Goal: Task Accomplishment & Management: Use online tool/utility

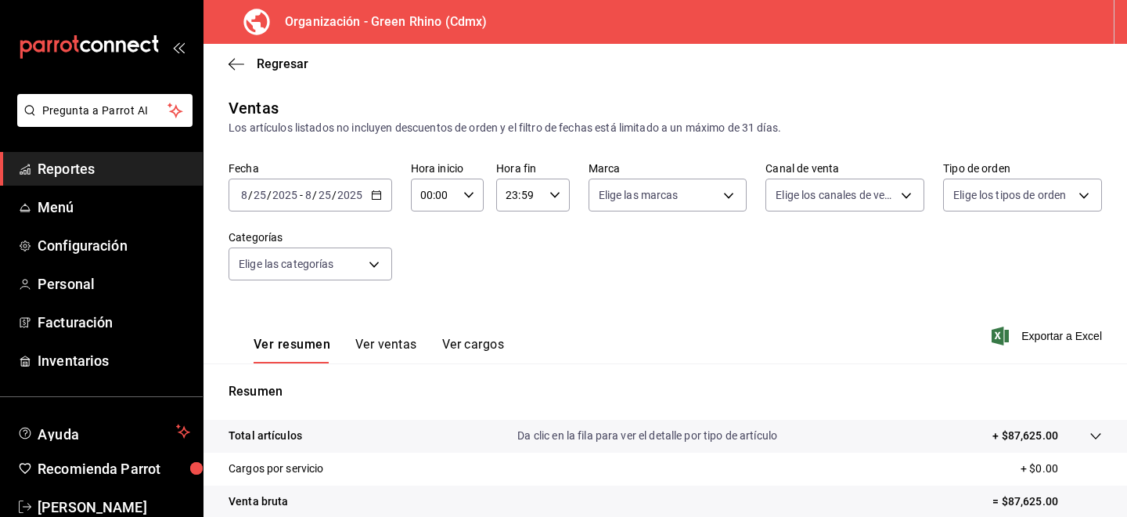
scroll to position [225, 0]
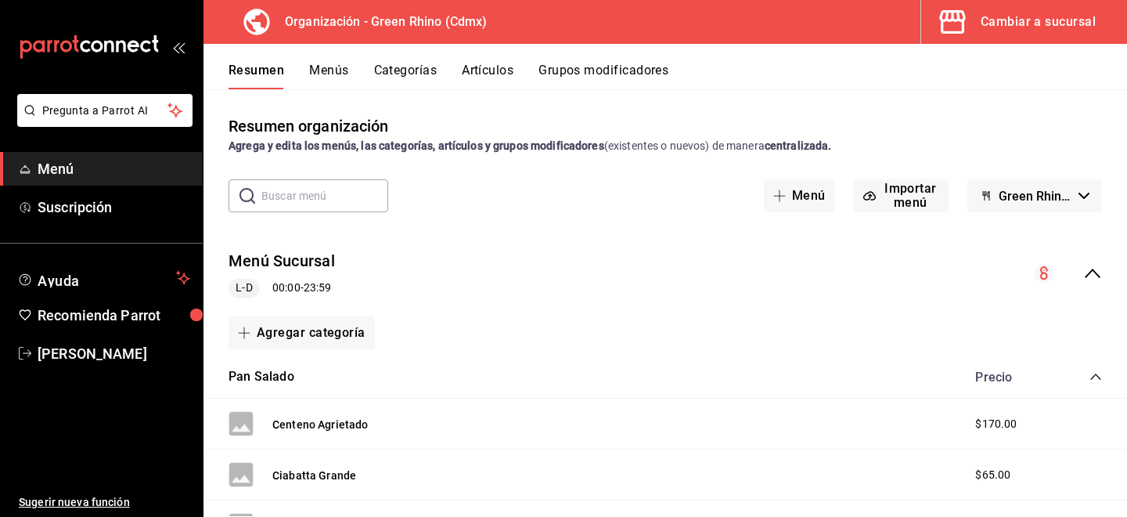
click at [1008, 23] on div "Cambiar a sucursal" at bounding box center [1038, 22] width 115 height 22
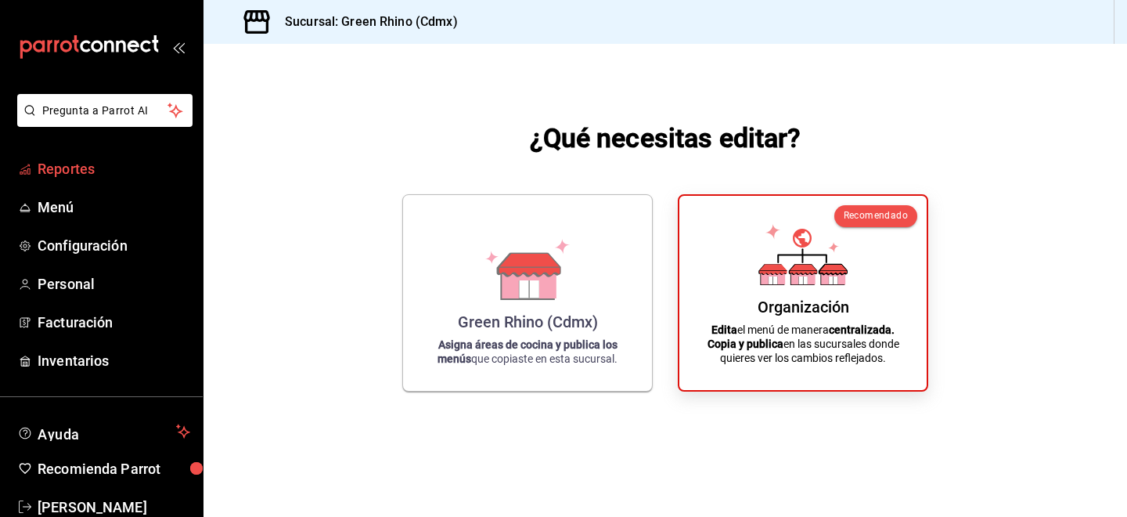
click at [99, 179] on link "Reportes" at bounding box center [101, 169] width 203 height 34
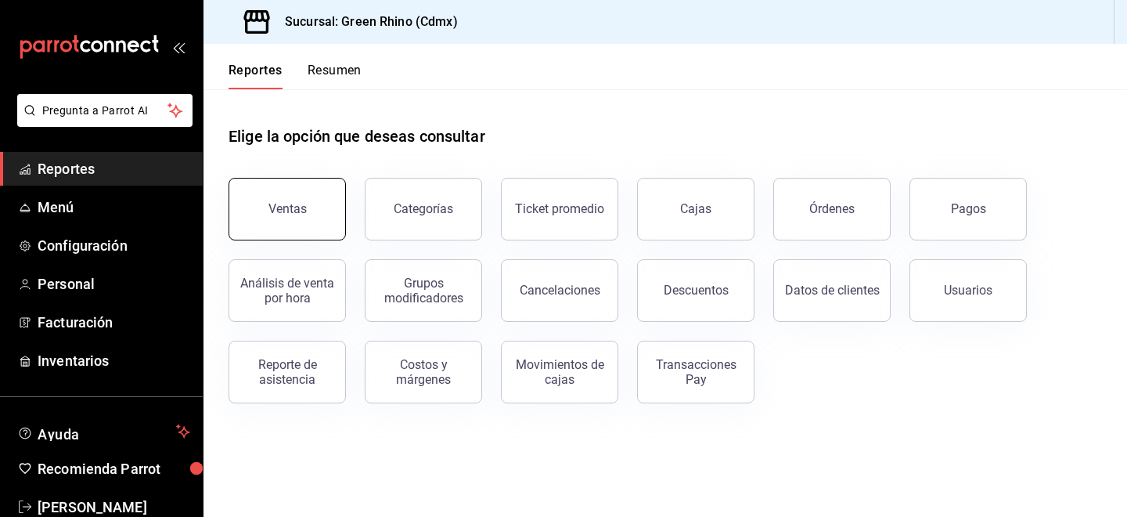
click at [289, 220] on button "Ventas" at bounding box center [287, 209] width 117 height 63
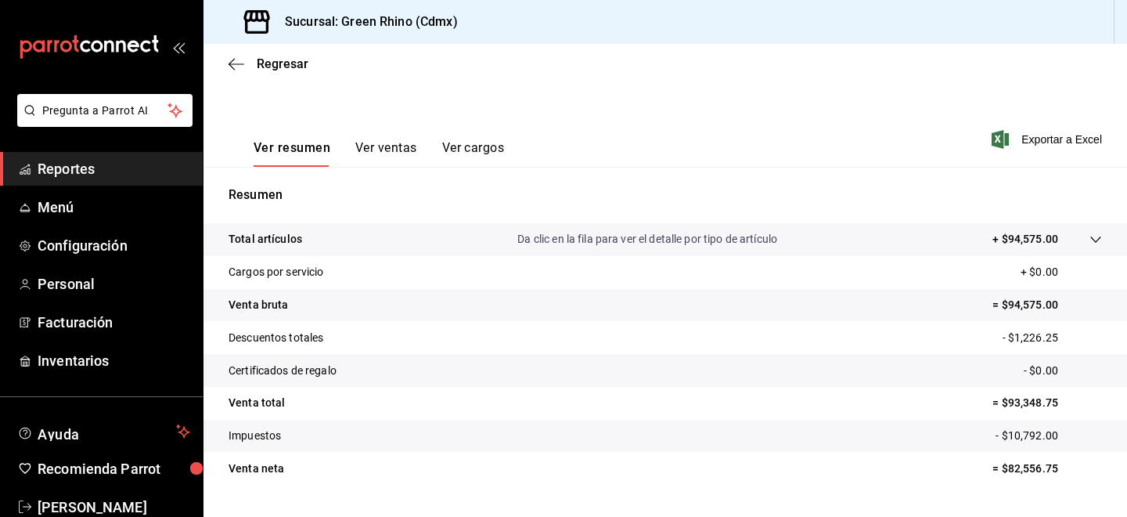
scroll to position [197, 0]
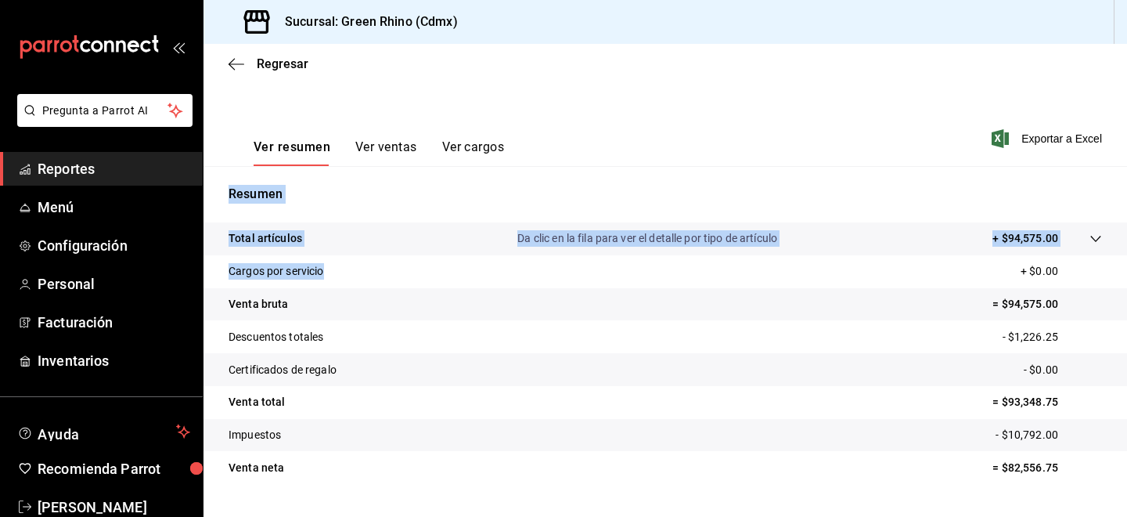
drag, startPoint x: 460, startPoint y: 277, endPoint x: 273, endPoint y: -88, distance: 410.7
click at [273, 0] on html "Pregunta a Parrot AI Reportes Menú Configuración Personal Facturación Inventari…" at bounding box center [563, 258] width 1127 height 517
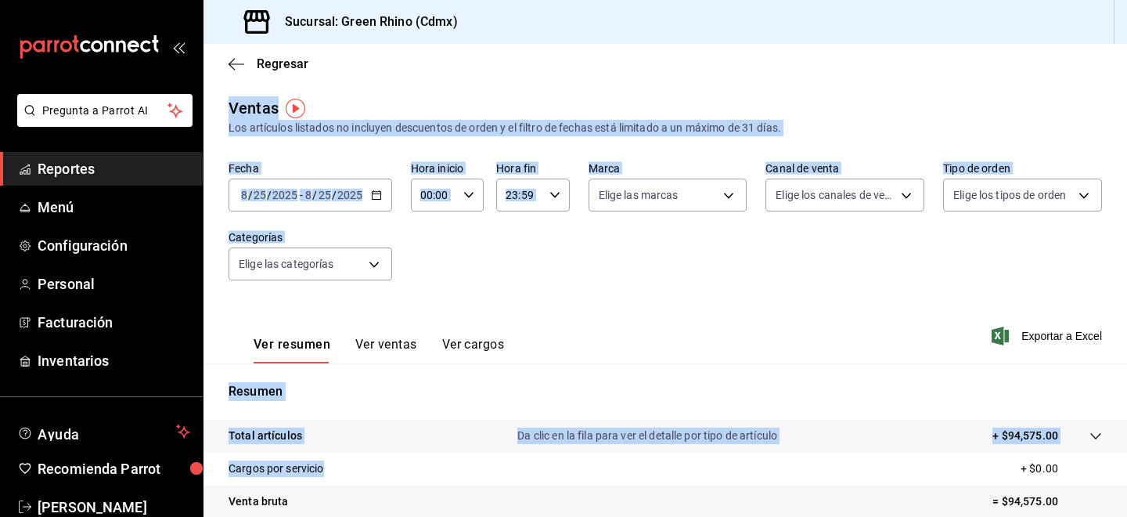
click at [794, 279] on div "Fecha [DATE] [DATE] - [DATE] [DATE] Hora inicio 00:00 Hora inicio Hora fin 23:5…" at bounding box center [666, 230] width 874 height 138
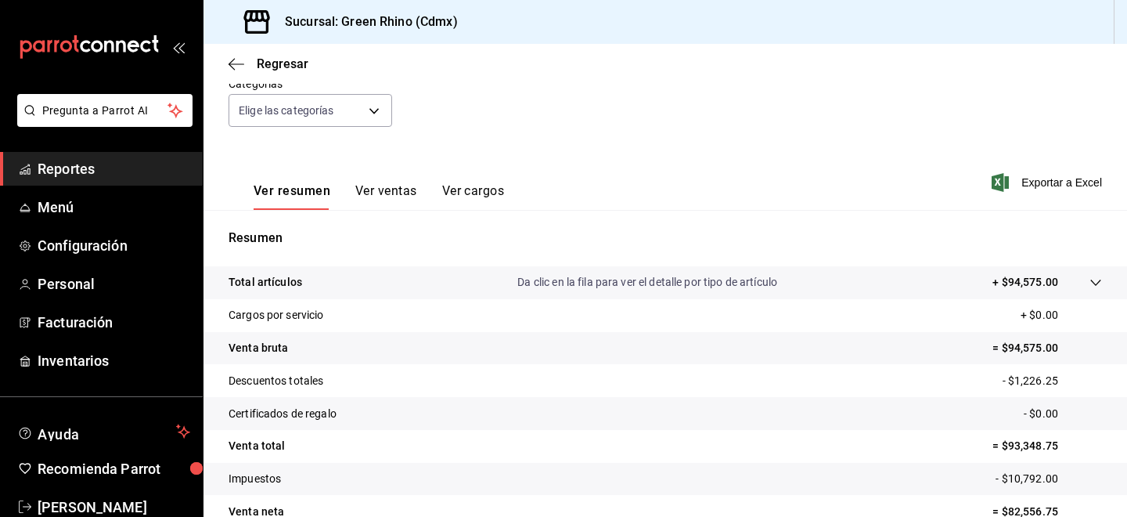
scroll to position [233, 0]
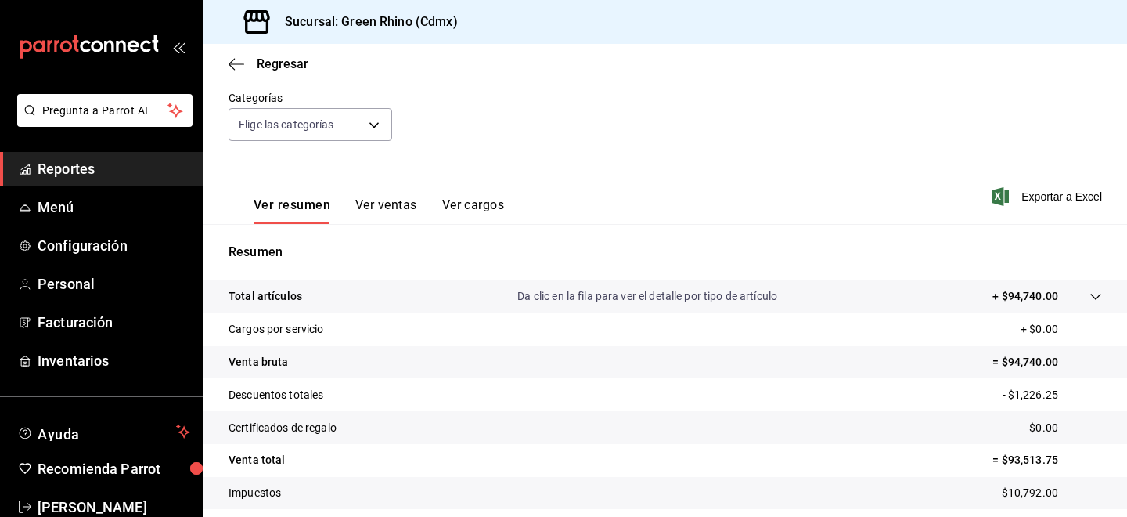
scroll to position [166, 0]
